Goal: Information Seeking & Learning: Learn about a topic

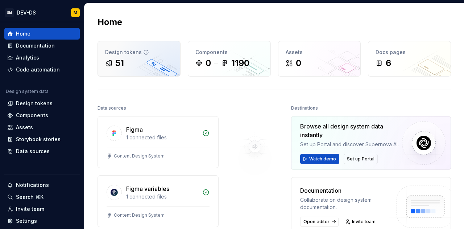
click at [129, 63] on div "51" at bounding box center [139, 63] width 68 height 12
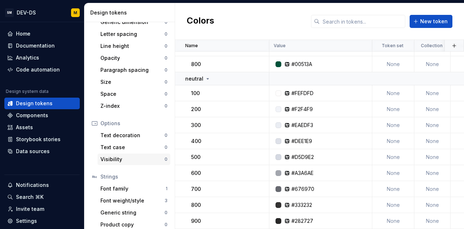
scroll to position [168, 0]
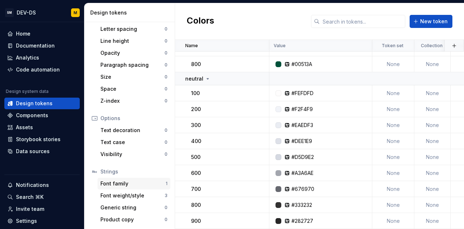
click at [125, 180] on div "Font family" at bounding box center [133, 183] width 65 height 7
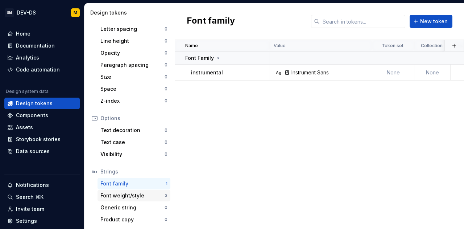
click at [126, 194] on div "Font weight/style" at bounding box center [133, 195] width 64 height 7
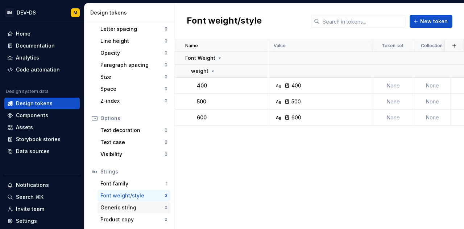
click at [124, 203] on div "Generic string 0" at bounding box center [134, 208] width 73 height 12
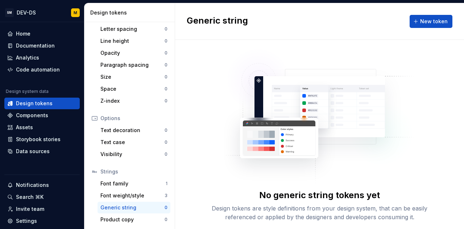
click at [131, 174] on div "Strings" at bounding box center [134, 171] width 67 height 7
click at [131, 180] on div "Font family" at bounding box center [133, 183] width 65 height 7
